Goal: Transaction & Acquisition: Subscribe to service/newsletter

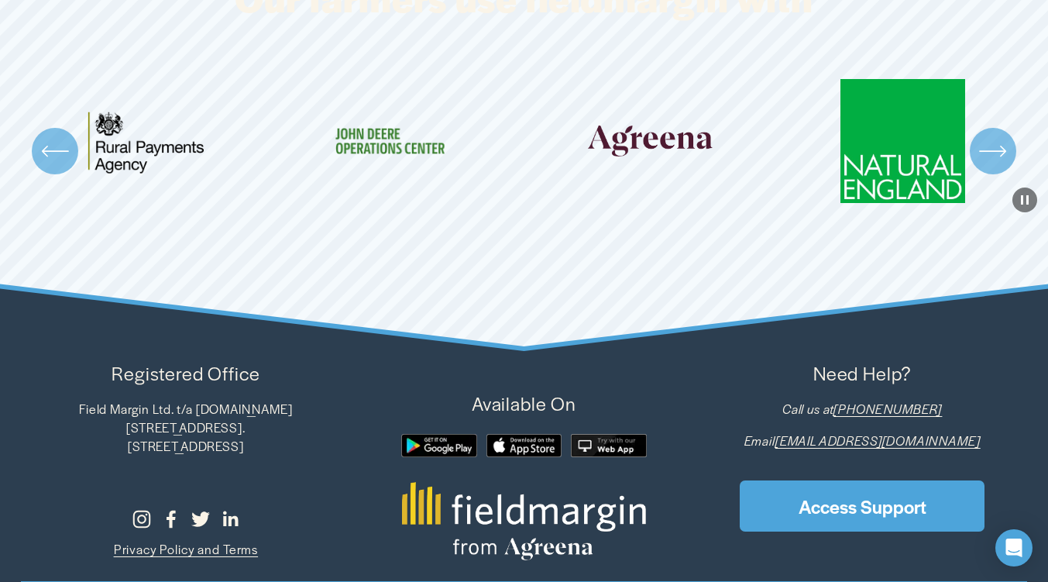
scroll to position [4339, 0]
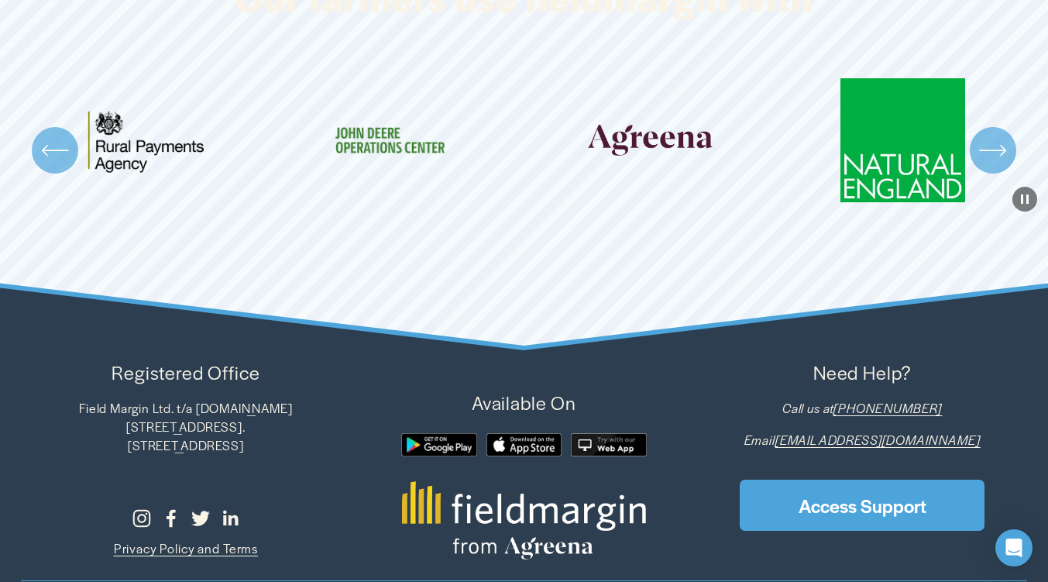
click at [988, 164] on icon "\a \a \a Next\a \a" at bounding box center [993, 150] width 28 height 28
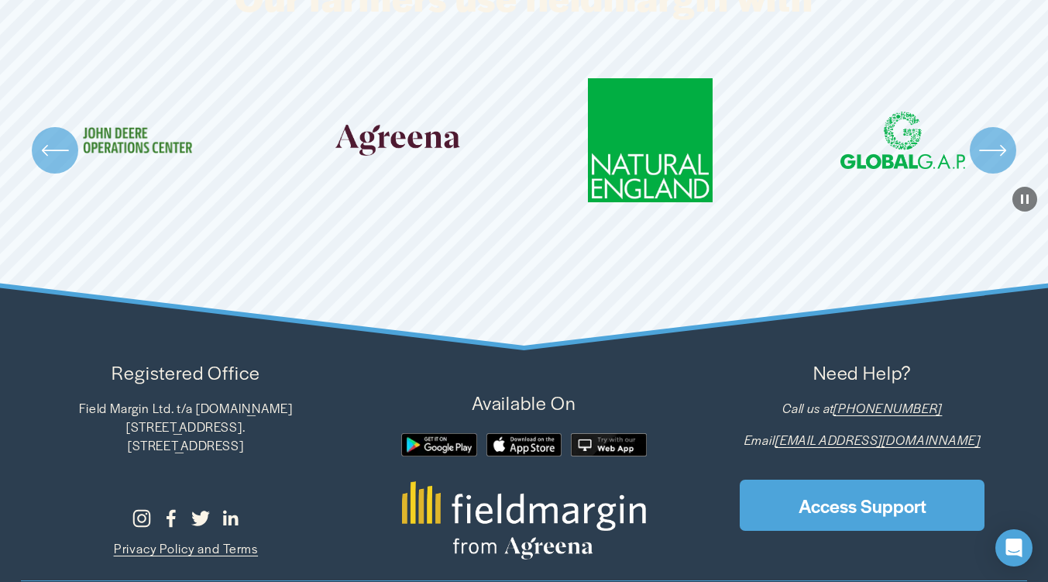
click at [991, 164] on icon "\a \a \a Next\a \a" at bounding box center [993, 150] width 28 height 28
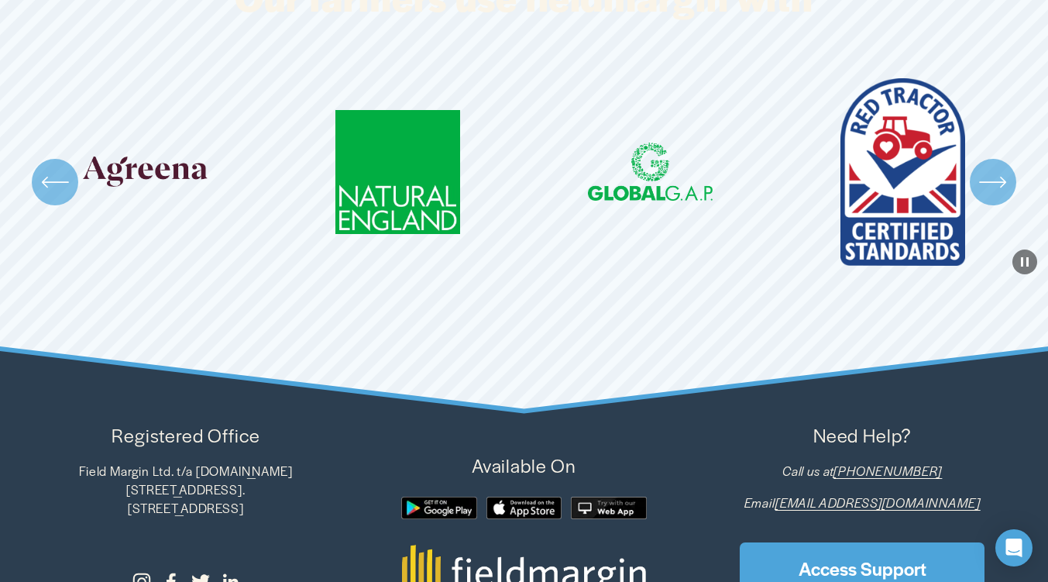
click at [985, 196] on icon "\a \a \a Next\a \a" at bounding box center [993, 182] width 28 height 28
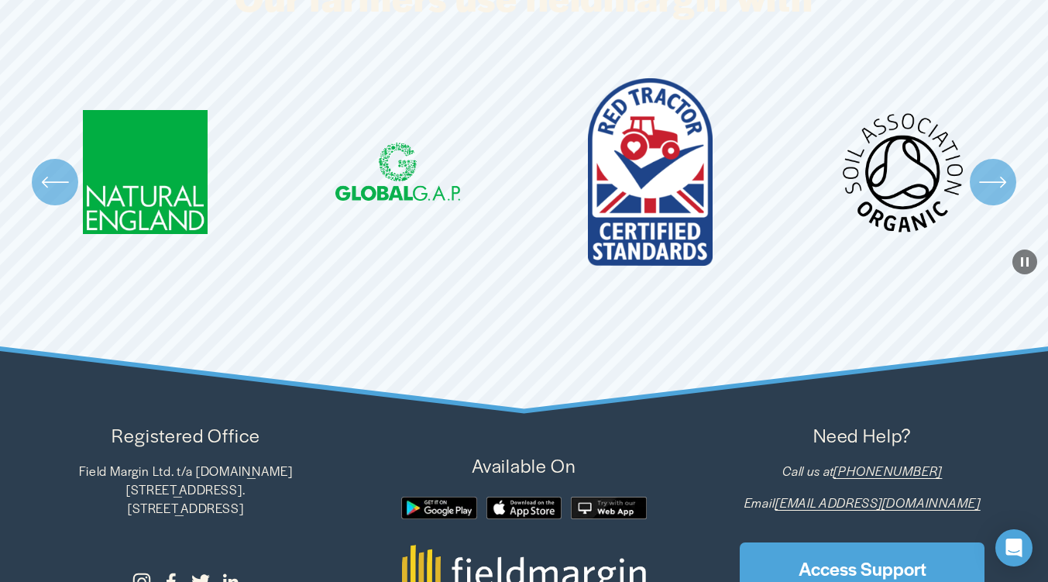
click at [991, 196] on icon "\a \a \a Next\a \a" at bounding box center [993, 182] width 28 height 28
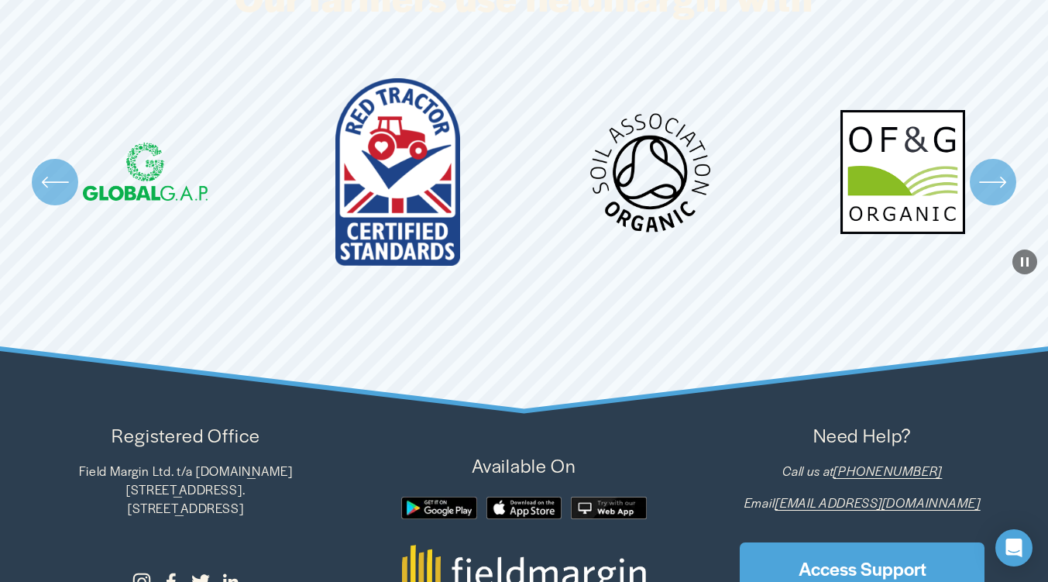
click at [995, 182] on icon "\a \a \a Next\a \a" at bounding box center [992, 182] width 25 height 0
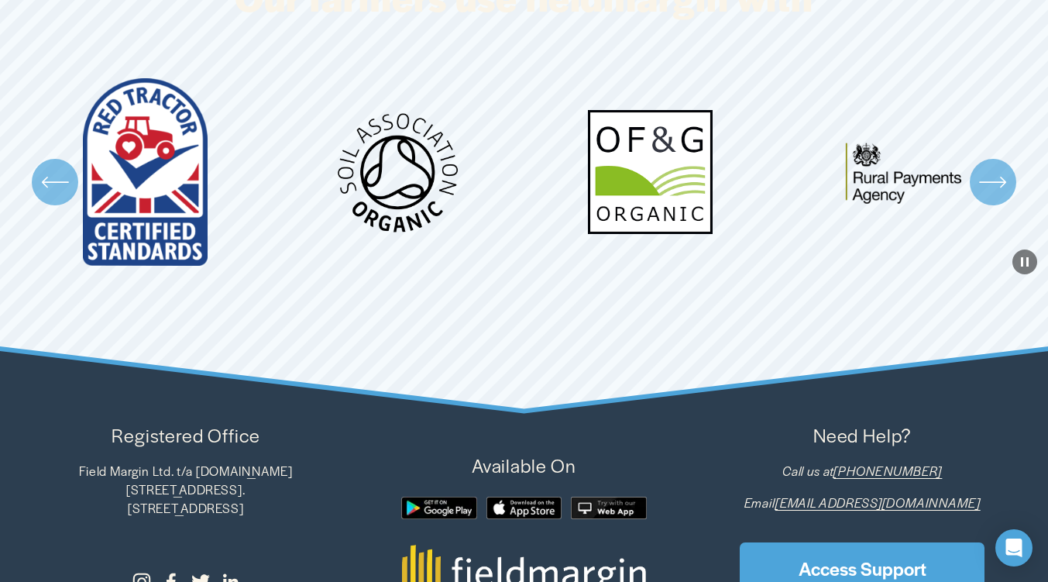
click at [987, 196] on icon "\a \a \a Next\a \a" at bounding box center [993, 182] width 28 height 28
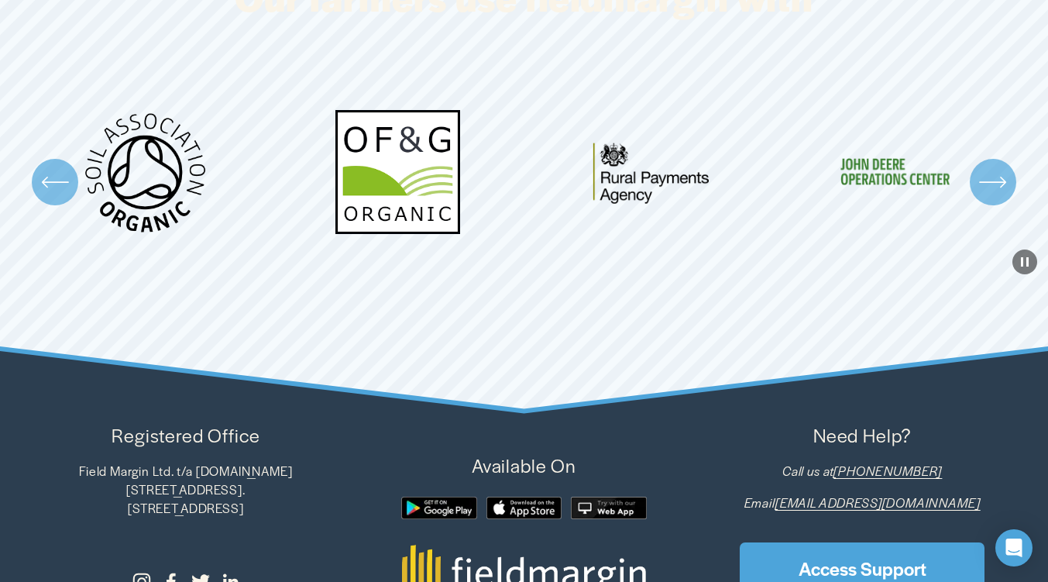
click at [988, 196] on icon "\a \a \a Next\a \a" at bounding box center [993, 182] width 28 height 28
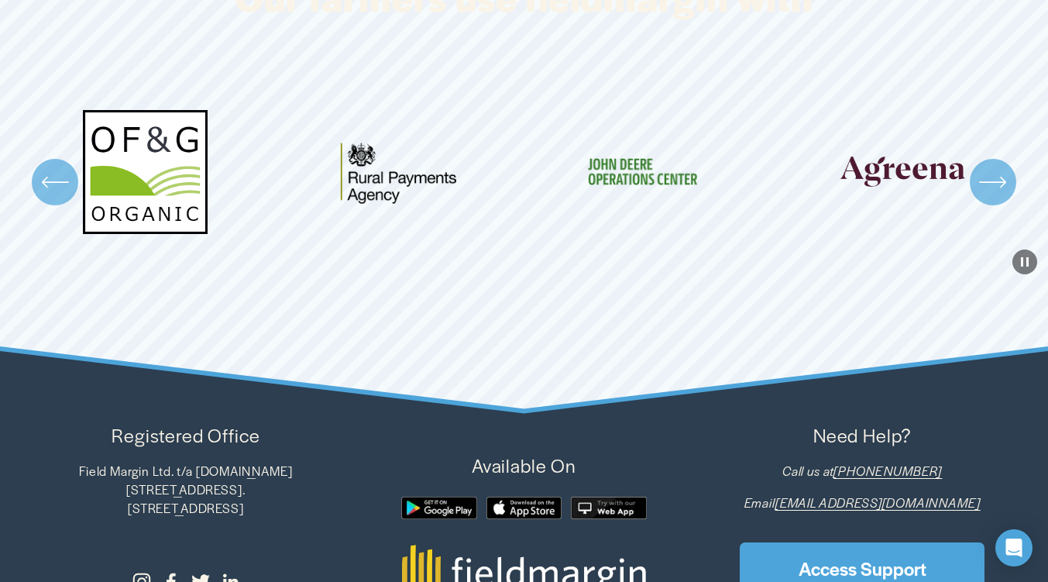
click at [995, 196] on icon "\a \a \a Next\a \a" at bounding box center [993, 182] width 28 height 28
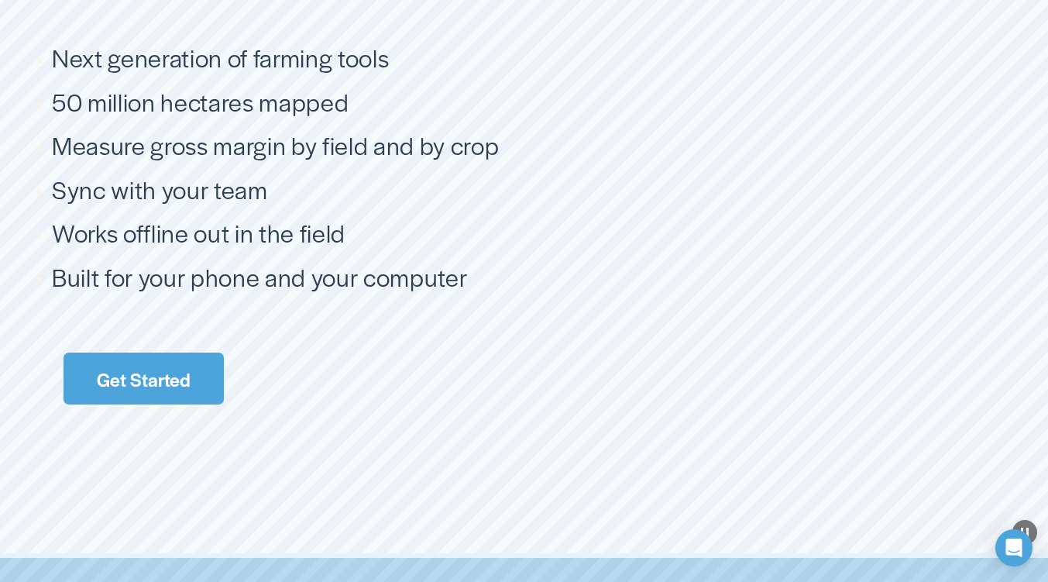
scroll to position [2751, 0]
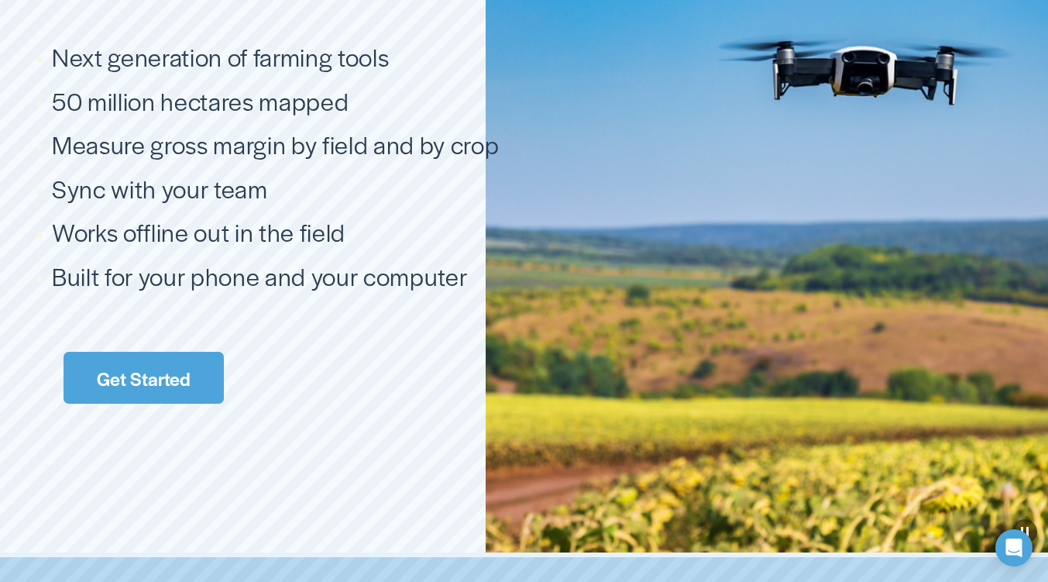
click at [116, 404] on link "Get Started" at bounding box center [144, 378] width 160 height 52
